Goal: Navigation & Orientation: Find specific page/section

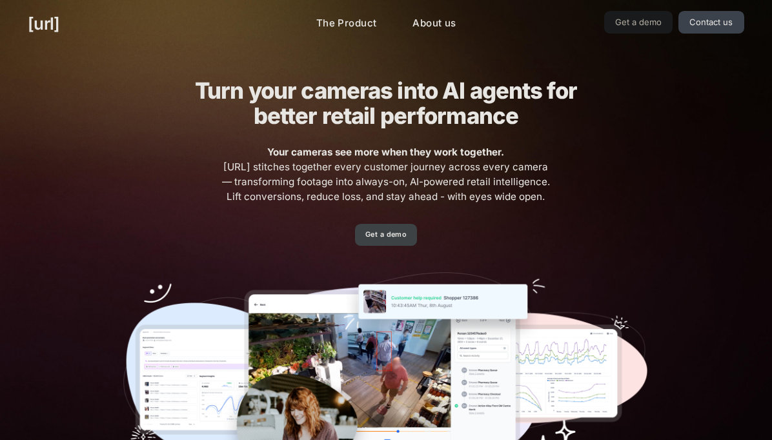
click at [394, 237] on link "Get a demo" at bounding box center [385, 235] width 61 height 23
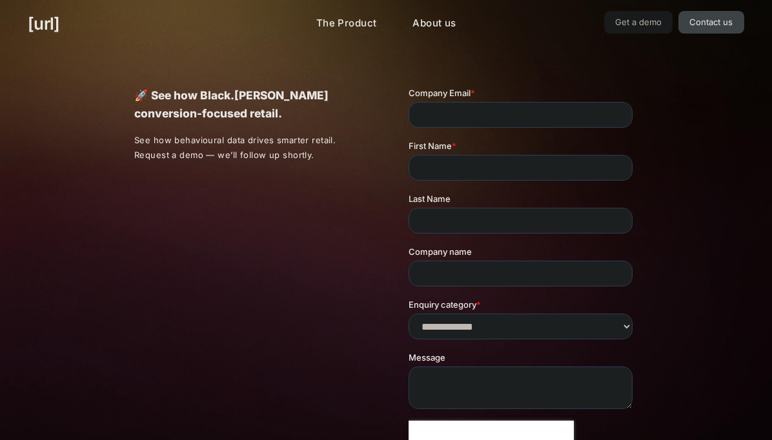
click at [720, 28] on link "Contact us" at bounding box center [711, 22] width 66 height 23
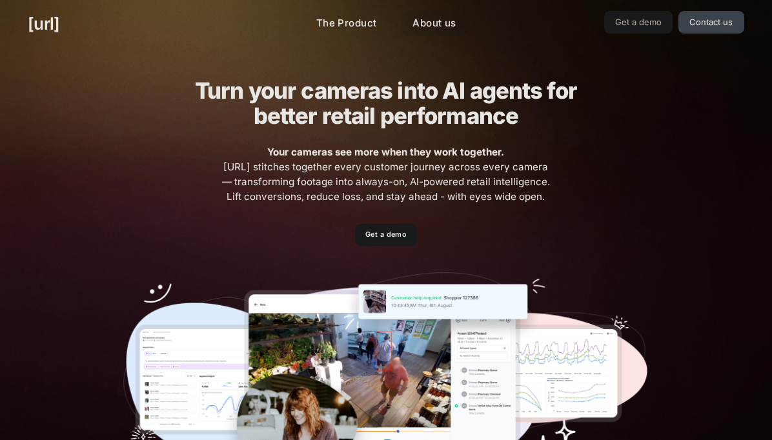
click at [440, 28] on link "About us" at bounding box center [434, 23] width 64 height 25
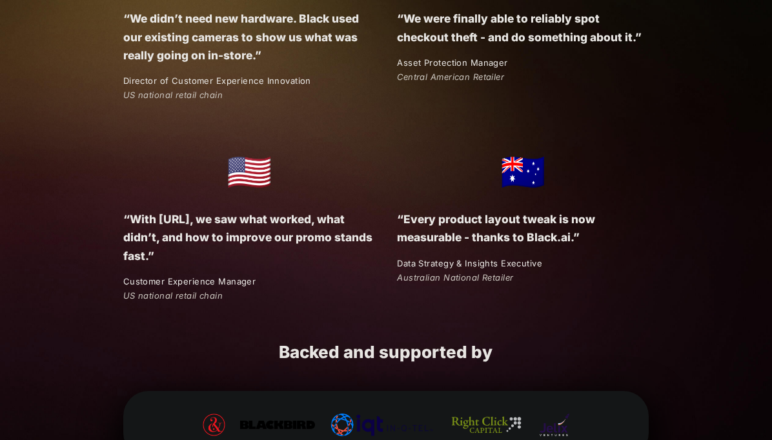
scroll to position [2443, 0]
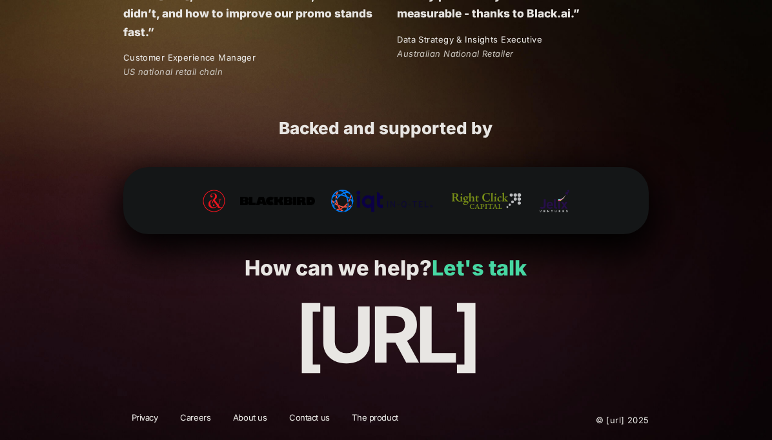
click at [507, 276] on link "Let's talk" at bounding box center [479, 268] width 95 height 25
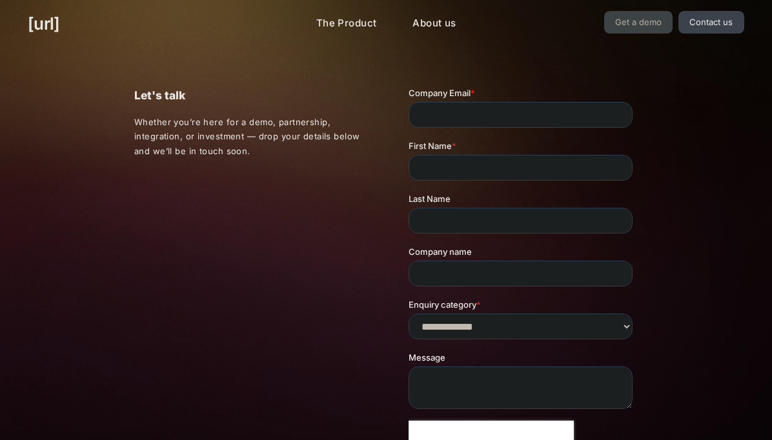
click at [648, 23] on link "Get a demo" at bounding box center [638, 22] width 69 height 23
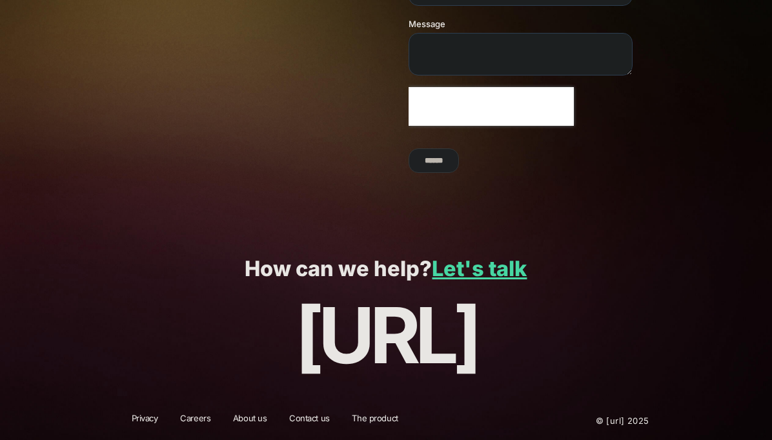
scroll to position [335, 0]
click at [500, 276] on link "Let's talk" at bounding box center [479, 268] width 95 height 25
